Goal: Transaction & Acquisition: Purchase product/service

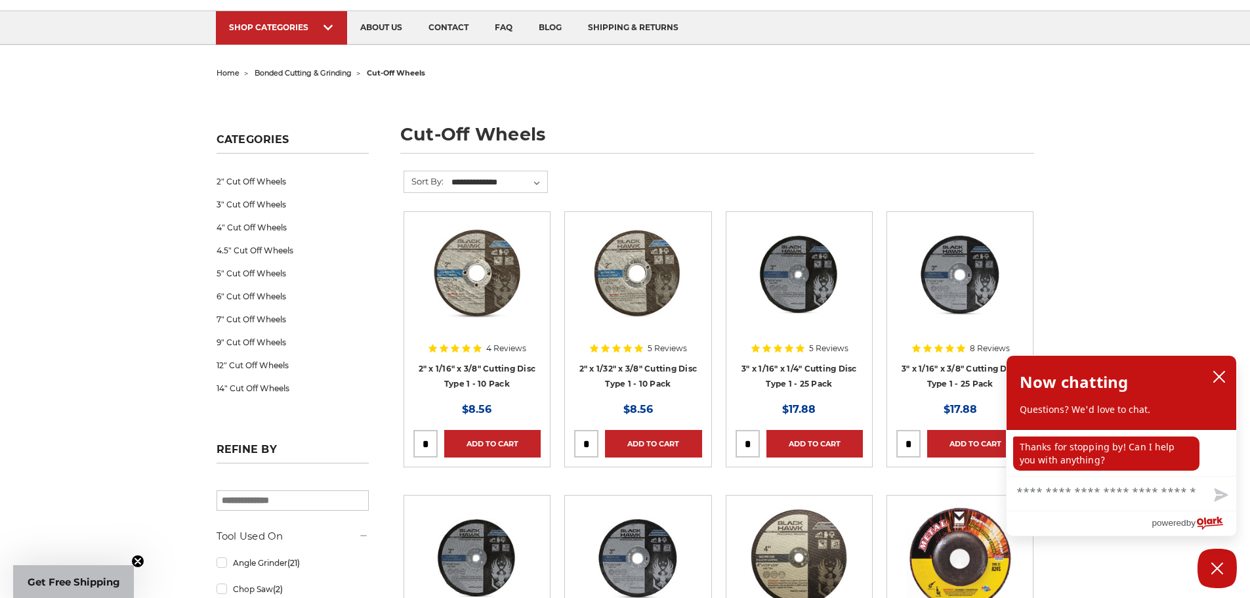
scroll to position [66, 0]
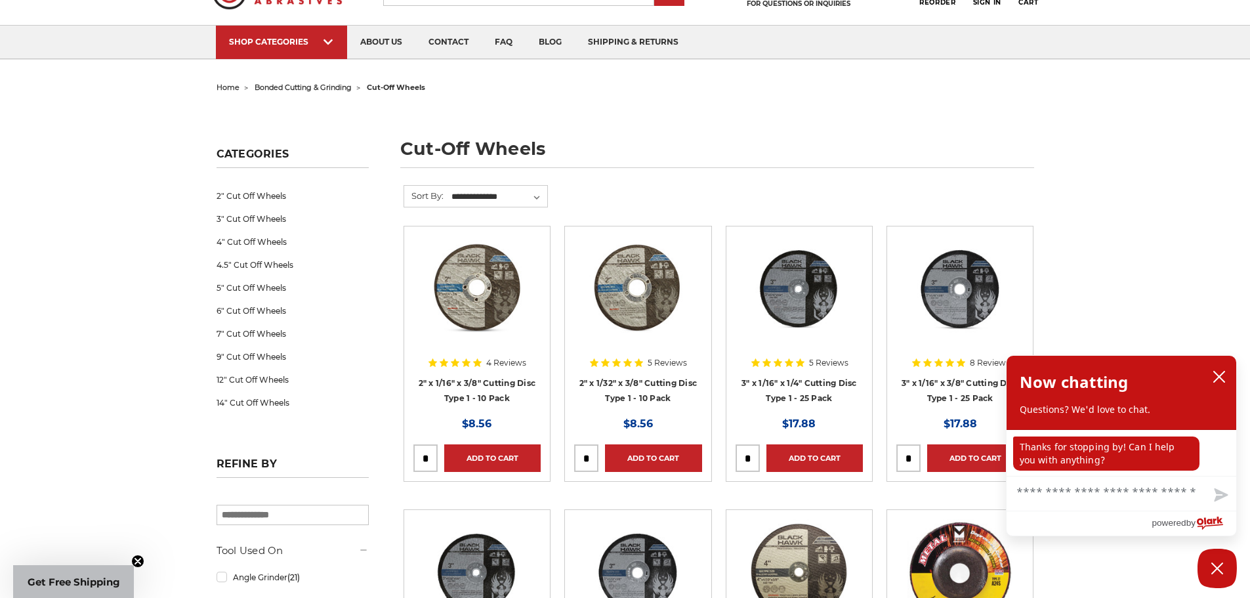
click at [813, 301] on img at bounding box center [799, 288] width 105 height 105
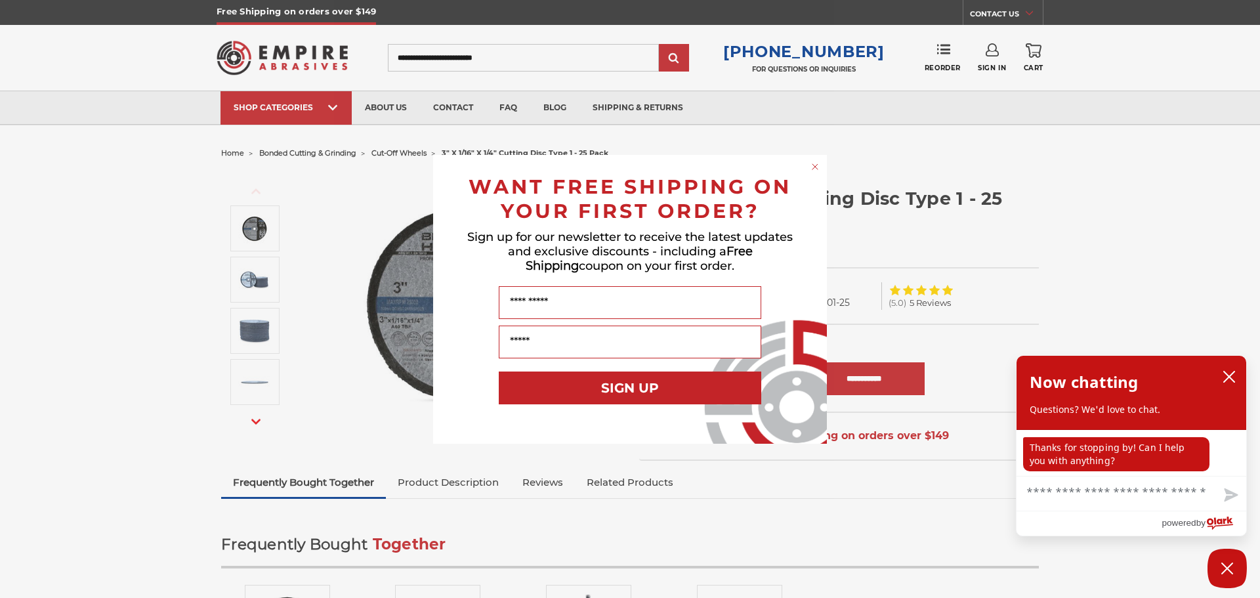
click at [816, 165] on circle "Close dialog" at bounding box center [815, 166] width 12 height 12
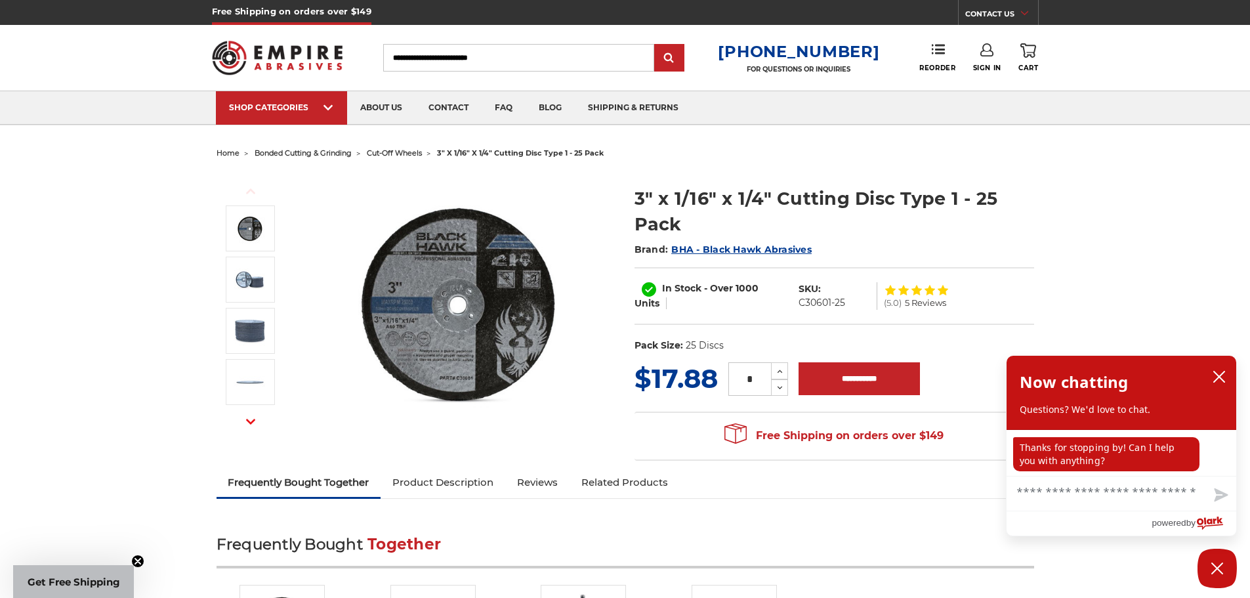
click at [419, 280] on img at bounding box center [460, 303] width 263 height 263
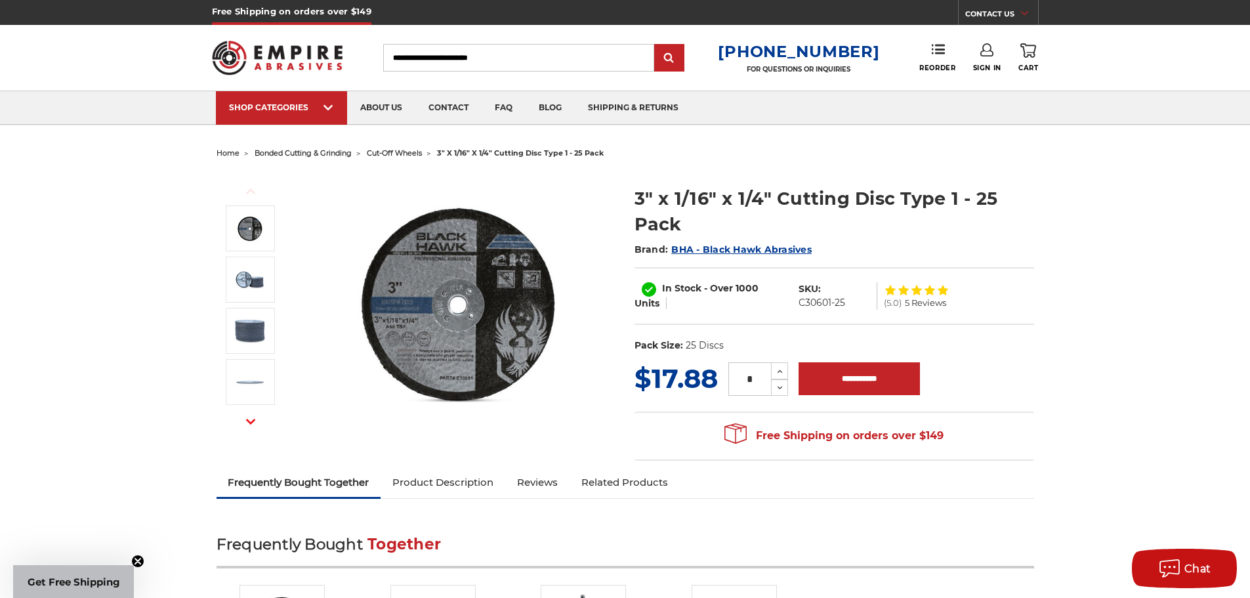
click at [413, 285] on img at bounding box center [460, 303] width 263 height 263
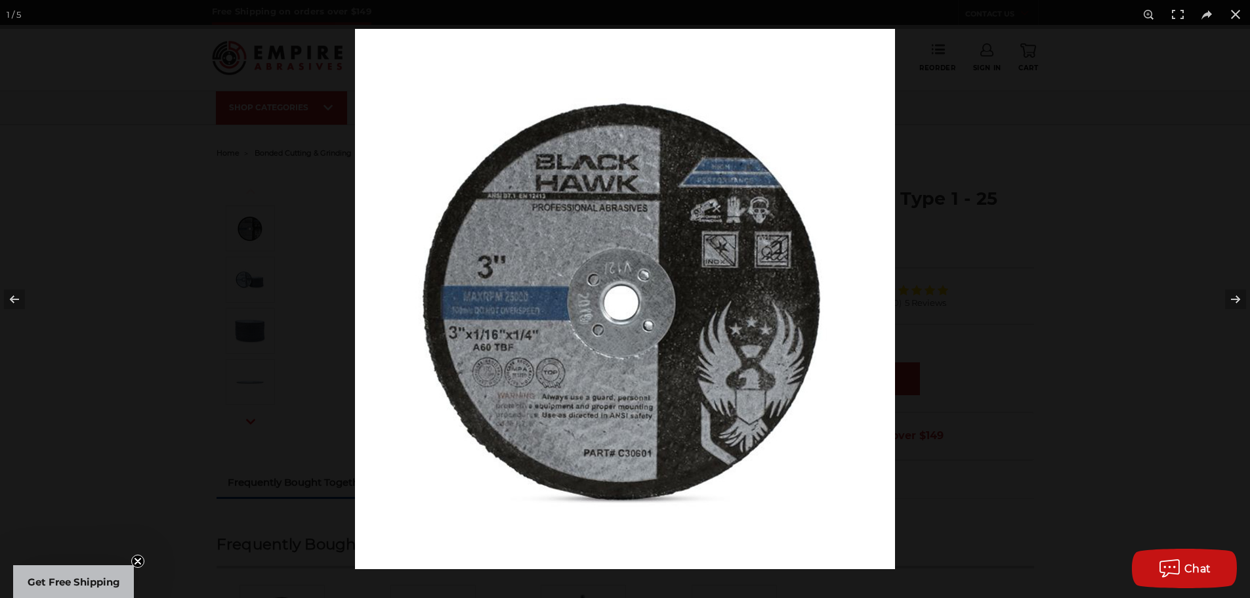
click at [527, 381] on img at bounding box center [625, 299] width 540 height 540
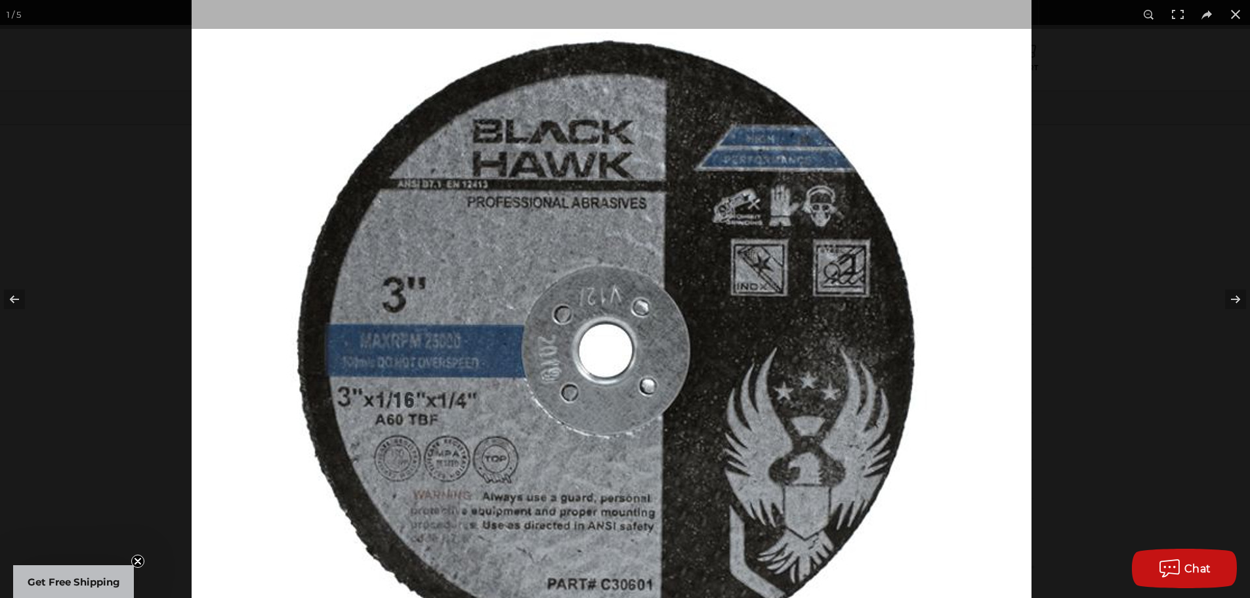
click at [603, 380] on img at bounding box center [612, 345] width 840 height 840
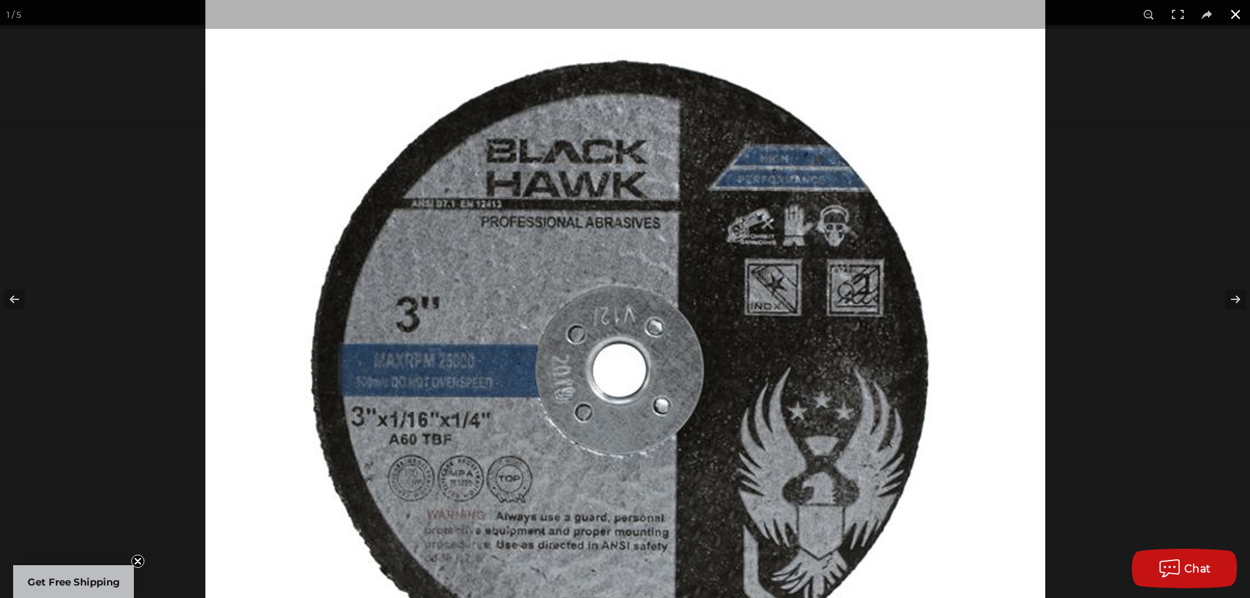
click at [1141, 141] on div at bounding box center [830, 243] width 1250 height 598
